Goal: Obtain resource: Obtain resource

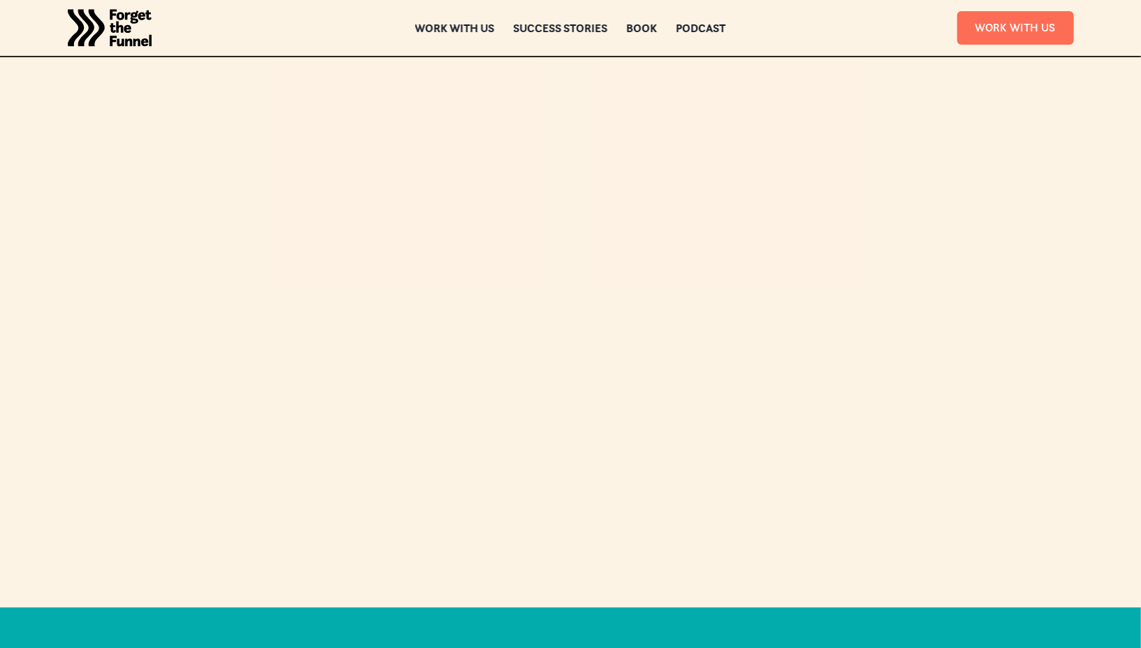
scroll to position [4240, 0]
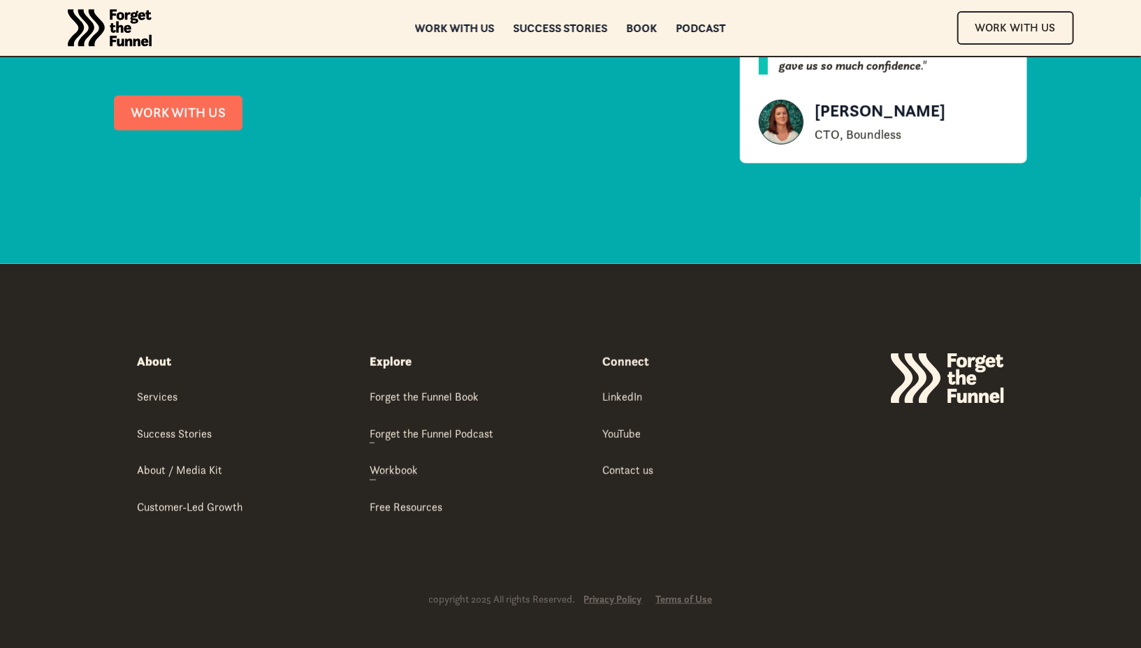
click at [394, 465] on div "Workbook" at bounding box center [394, 469] width 48 height 15
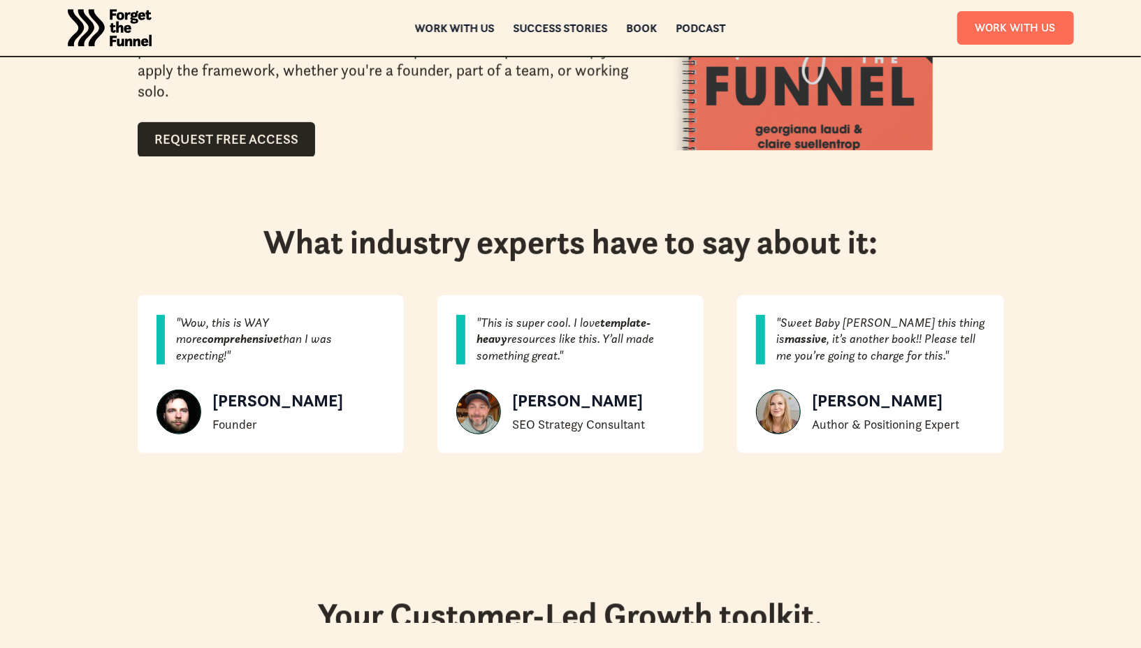
scroll to position [333, 0]
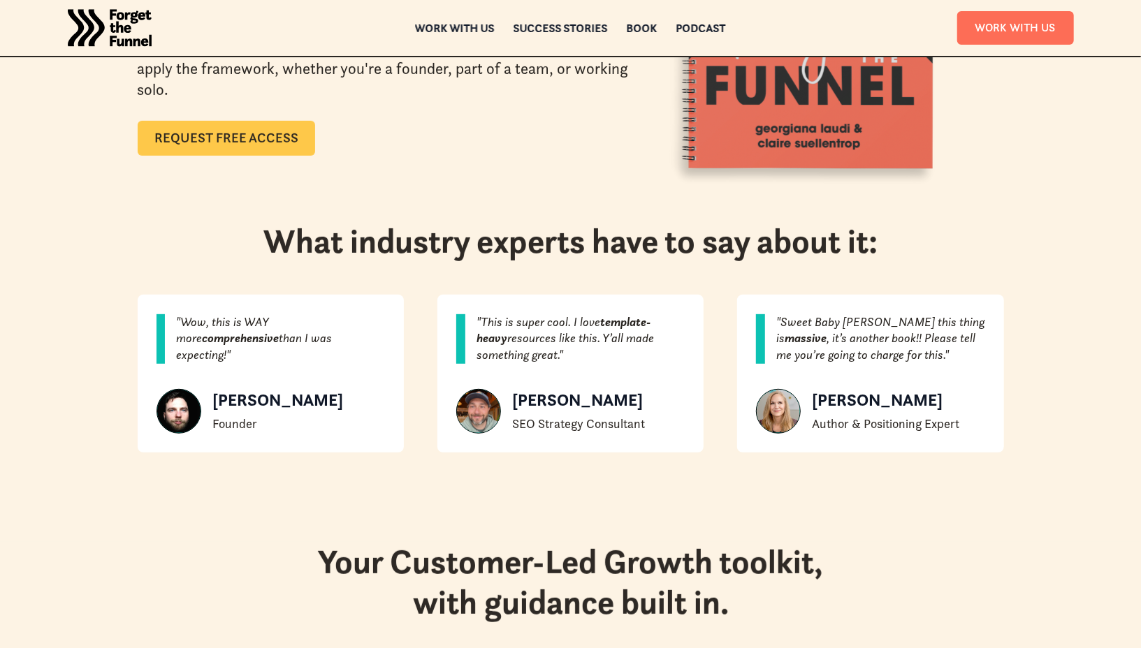
click at [282, 143] on link "Request Free Access" at bounding box center [226, 138] width 177 height 35
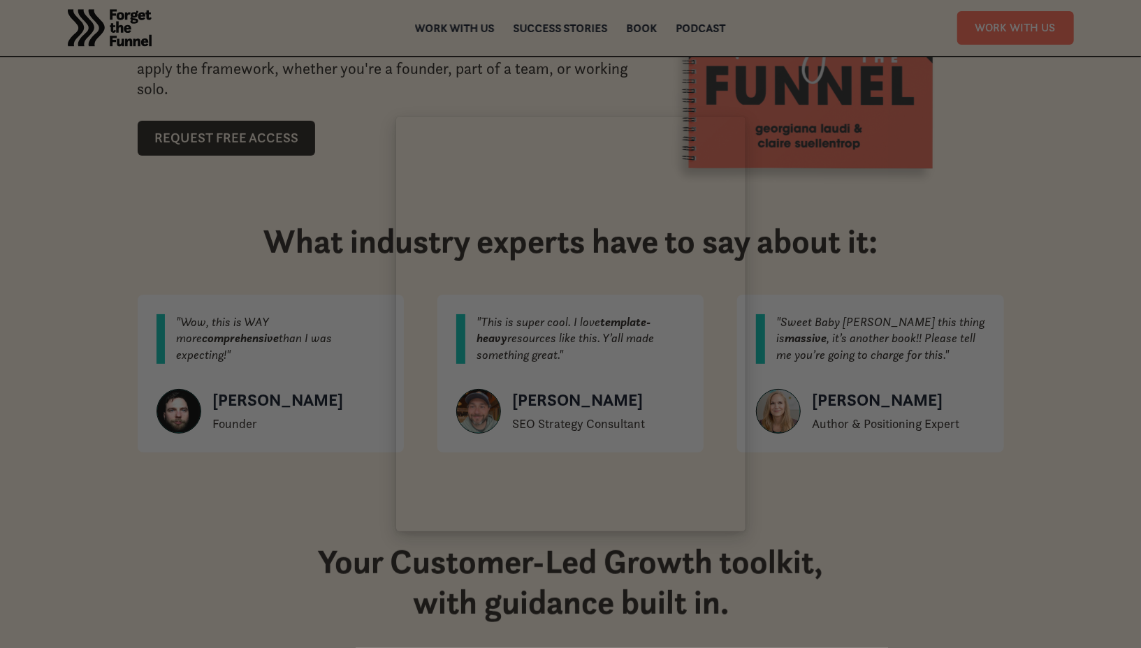
click at [267, 152] on div at bounding box center [570, 324] width 1141 height 648
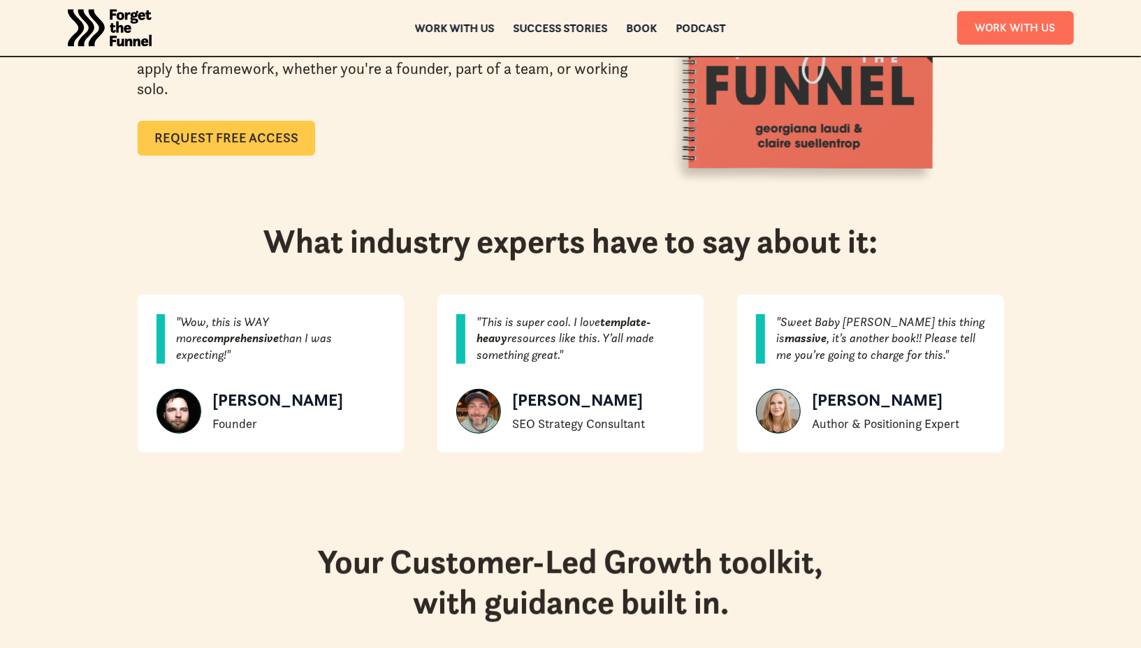
click at [249, 121] on link "Request Free Access" at bounding box center [226, 138] width 177 height 35
